Goal: Check status

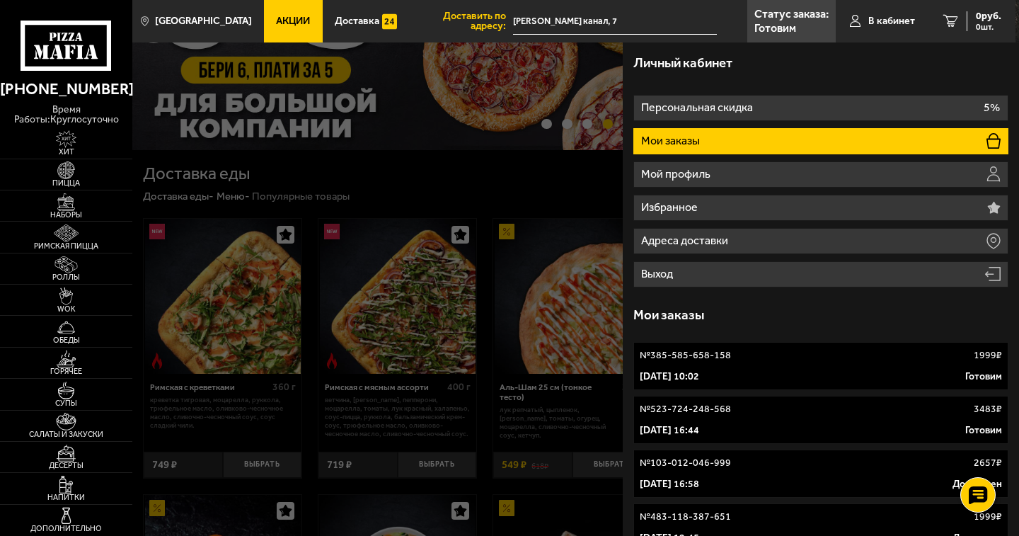
scroll to position [142, 0]
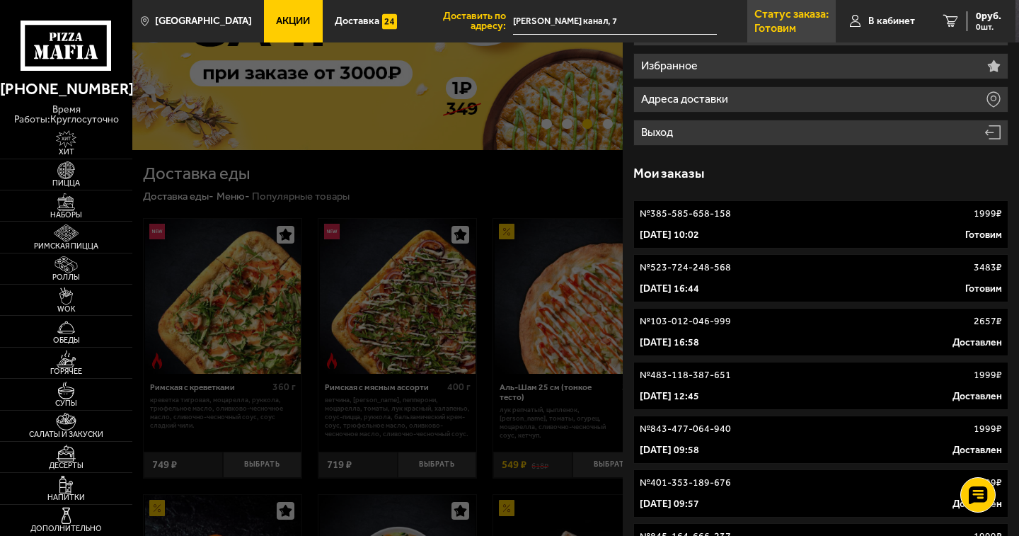
click at [759, 15] on p "Статус заказа:" at bounding box center [791, 13] width 74 height 11
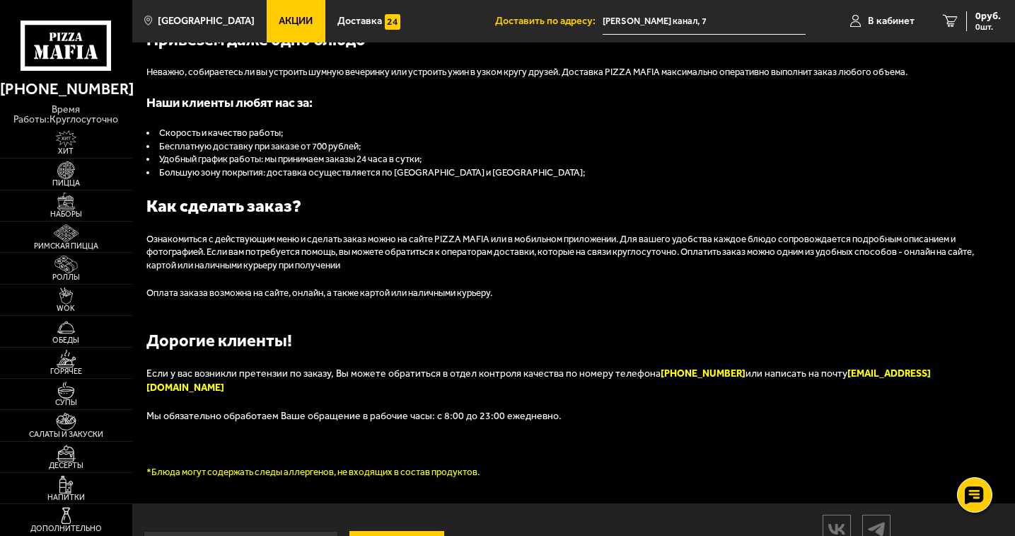
scroll to position [611, 0]
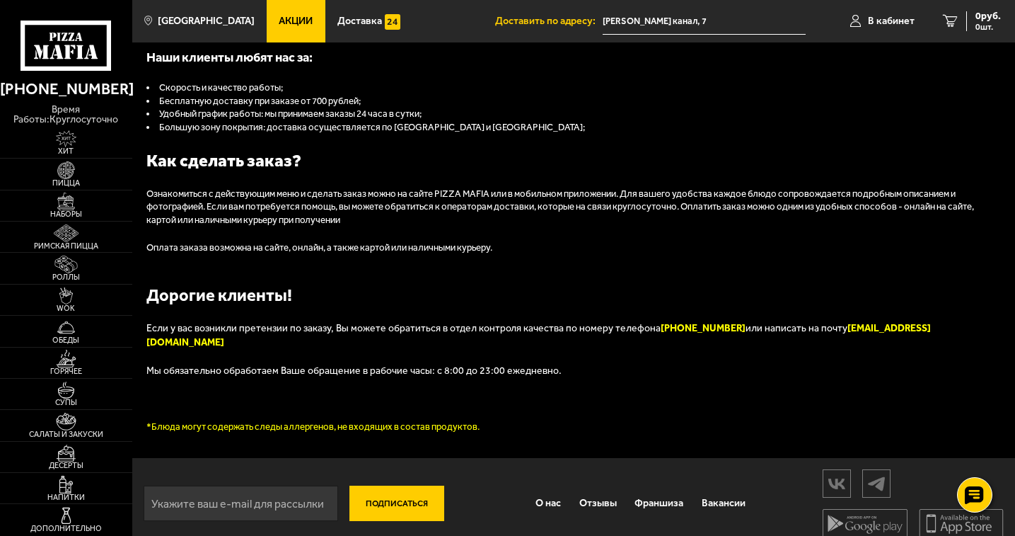
click at [594, 490] on link "Отзывы" at bounding box center [598, 503] width 56 height 35
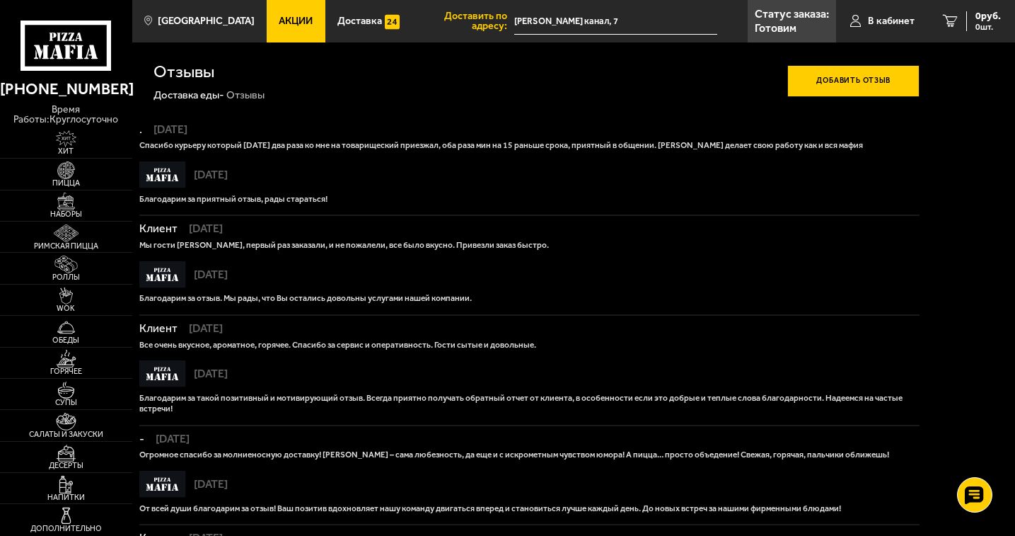
click at [73, 44] on icon at bounding box center [66, 46] width 91 height 50
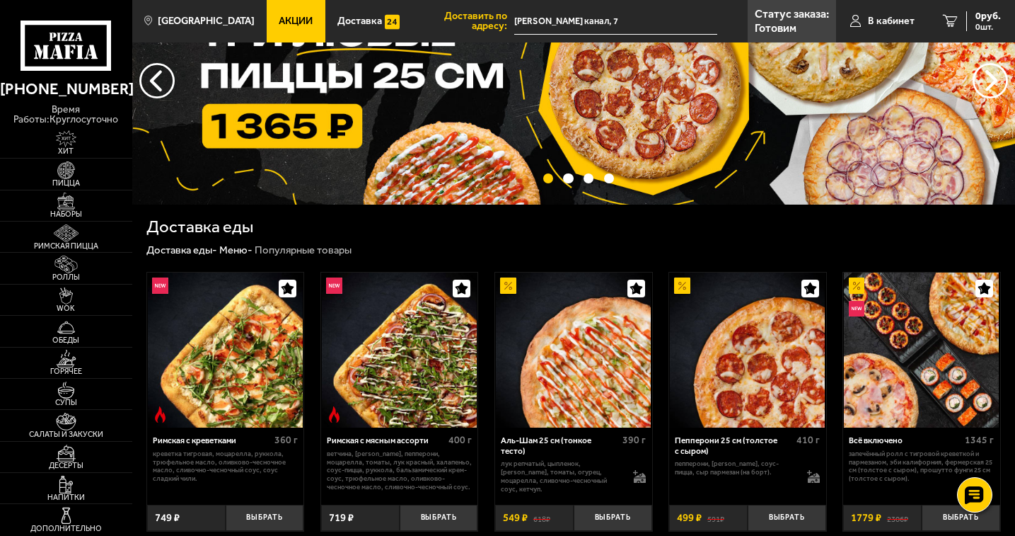
scroll to position [212, 0]
